Goal: Task Accomplishment & Management: Manage account settings

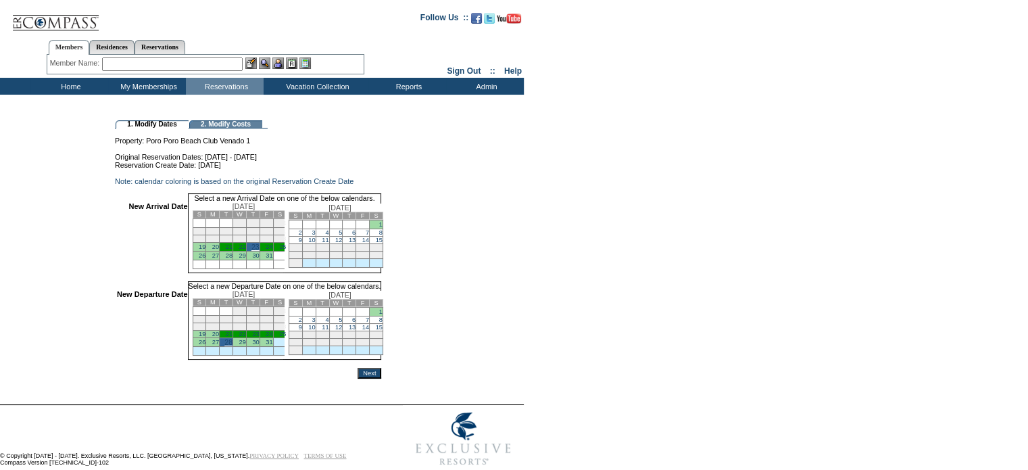
click at [381, 379] on input "Next" at bounding box center [370, 373] width 24 height 11
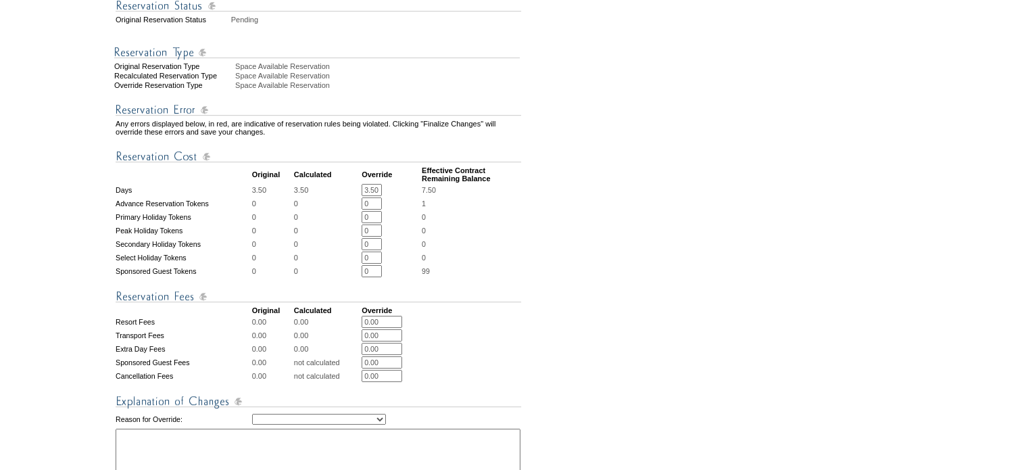
scroll to position [406, 0]
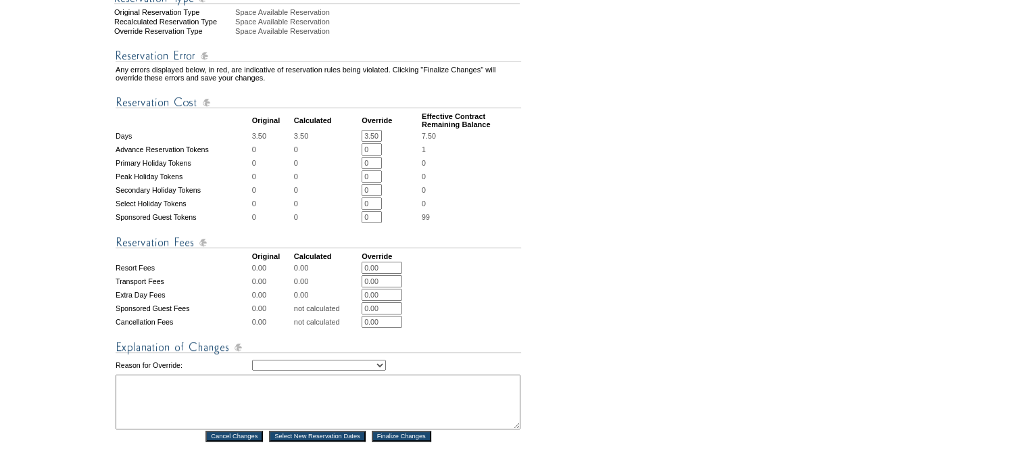
click at [386, 370] on select "Creating Continuous Stay Days Rebooked After Cancellation Editing Occupant Expe…" at bounding box center [319, 365] width 134 height 11
select select "1043"
click at [252, 370] on select "Creating Continuous Stay Days Rebooked After Cancellation Editing Occupant Expe…" at bounding box center [319, 365] width 134 height 11
click at [205, 407] on textarea at bounding box center [318, 402] width 405 height 55
type textarea "jk"
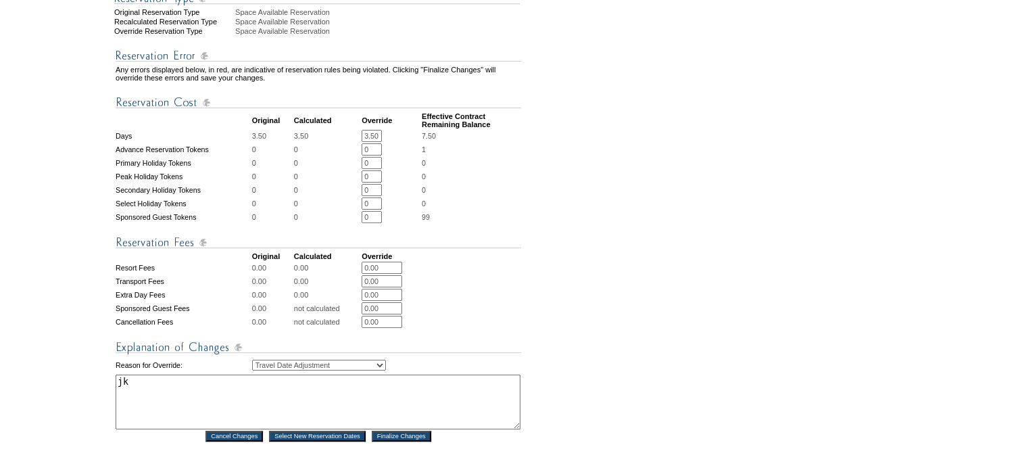
click at [403, 441] on input "Finalize Changes" at bounding box center [401, 436] width 59 height 11
